Goal: Find specific page/section: Find specific page/section

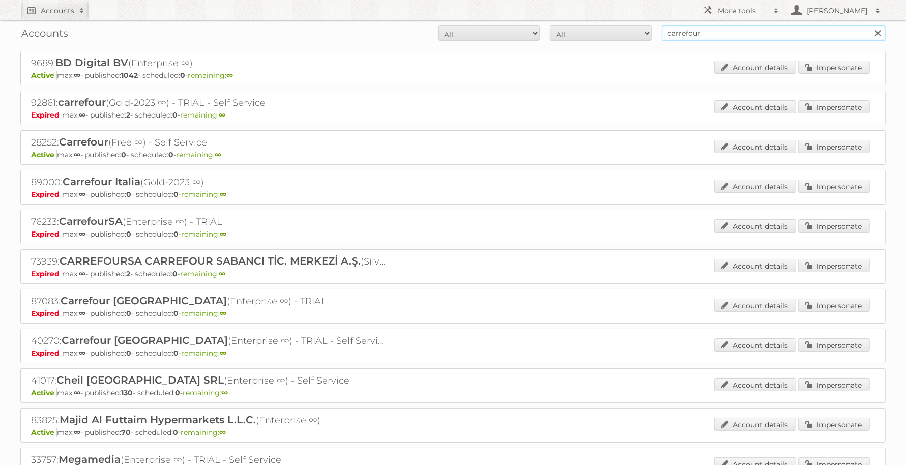
click at [695, 28] on input "carrefour" at bounding box center [774, 32] width 224 height 15
click at [695, 29] on input "carrefour" at bounding box center [774, 32] width 224 height 15
type input "intratuin"
click at [870, 25] on input "Search" at bounding box center [877, 32] width 15 height 15
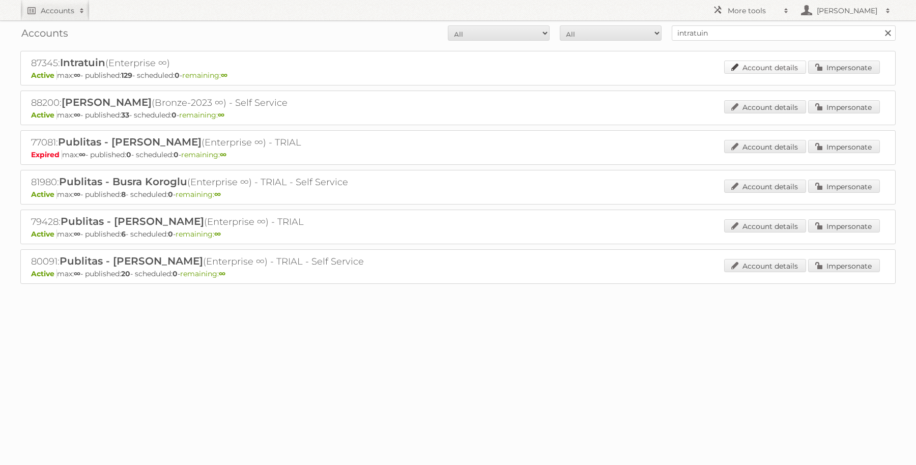
click at [765, 67] on link "Account details" at bounding box center [765, 67] width 82 height 13
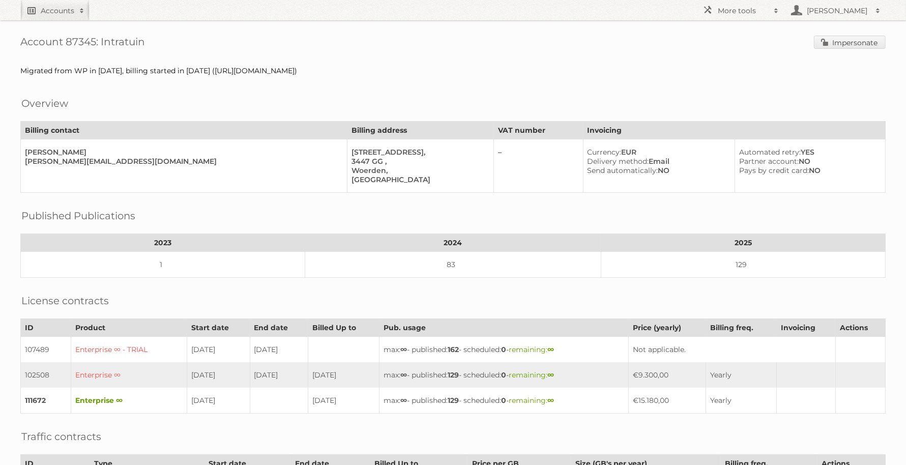
click at [75, 11] on span at bounding box center [81, 11] width 15 height 10
click at [471, 50] on h1 "Account 87345: Intratuin Impersonate" at bounding box center [453, 43] width 866 height 15
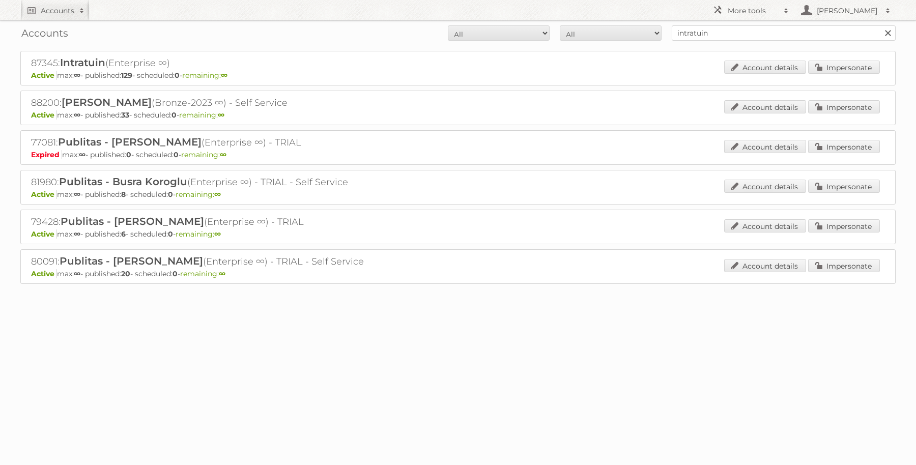
drag, startPoint x: 33, startPoint y: 61, endPoint x: 184, endPoint y: 64, distance: 151.7
click at [184, 64] on h2 "87345: Intratuin (Enterprise ∞)" at bounding box center [209, 62] width 356 height 13
copy h2 "87345: Intratuin (Enterprise ∞)"
